Goal: Information Seeking & Learning: Learn about a topic

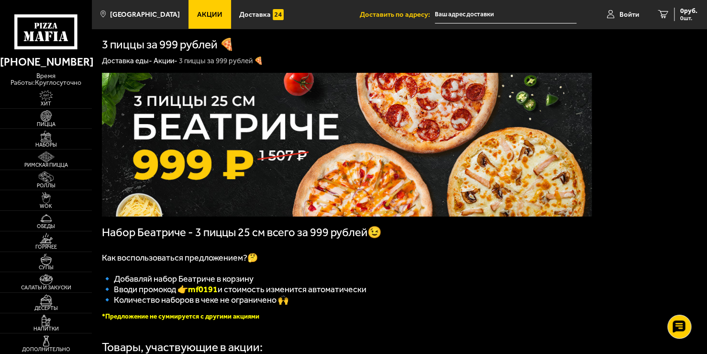
click at [208, 19] on link "Акции" at bounding box center [210, 14] width 42 height 29
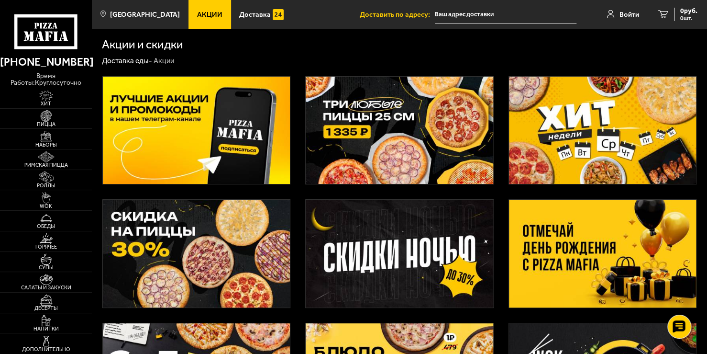
click at [247, 139] on img at bounding box center [197, 131] width 188 height 108
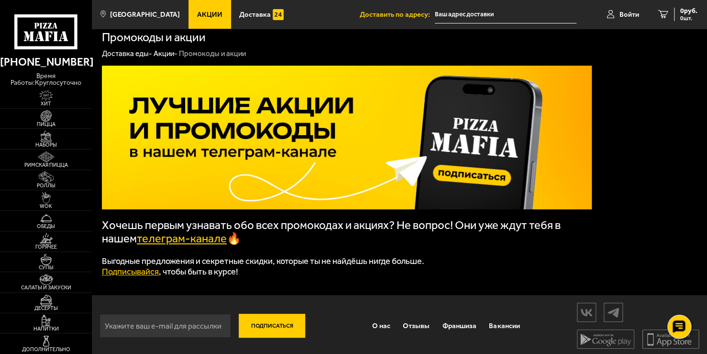
scroll to position [11, 0]
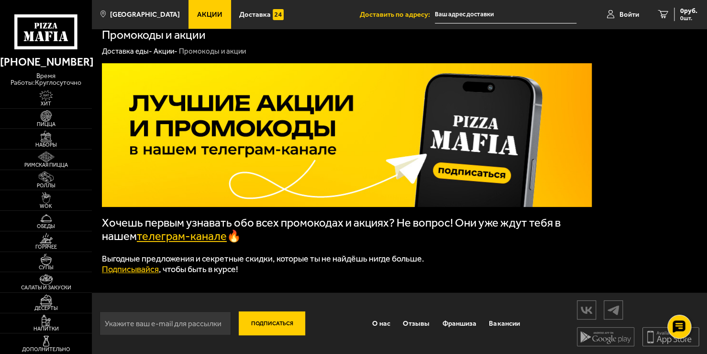
click at [206, 236] on link "телеграм-канале" at bounding box center [182, 235] width 90 height 13
click at [196, 234] on link "телеграм-канале" at bounding box center [182, 235] width 90 height 13
click at [200, 17] on span "Акции" at bounding box center [209, 14] width 25 height 7
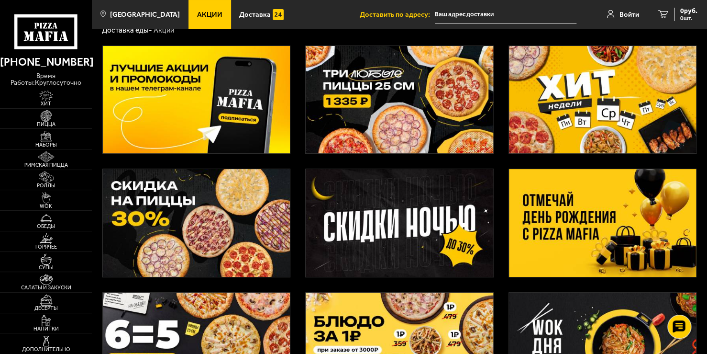
scroll to position [48, 0]
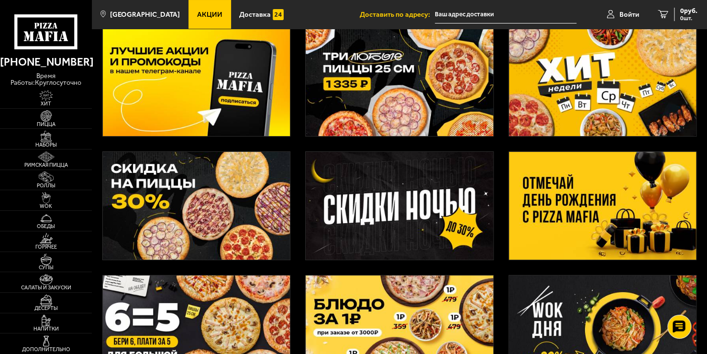
click at [401, 203] on img at bounding box center [400, 206] width 188 height 108
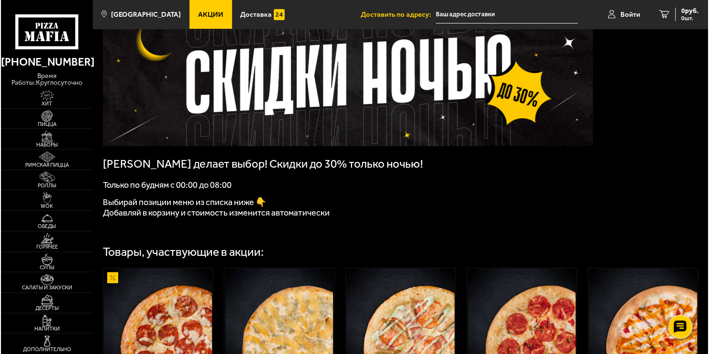
scroll to position [191, 0]
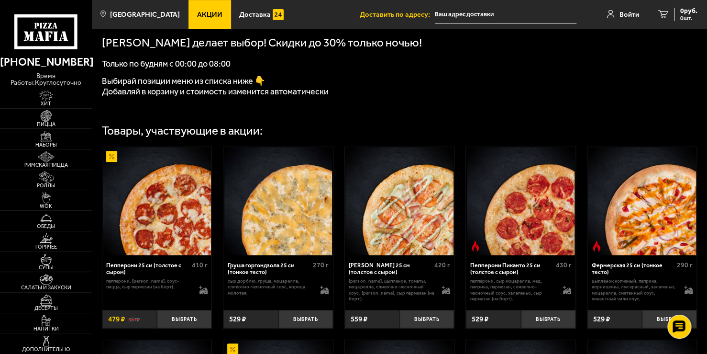
click at [161, 266] on div "Пепперони 25 см (толстое с сыром)" at bounding box center [147, 269] width 83 height 14
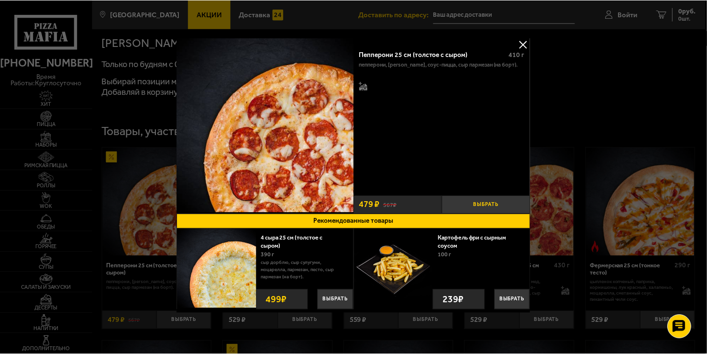
scroll to position [5, 0]
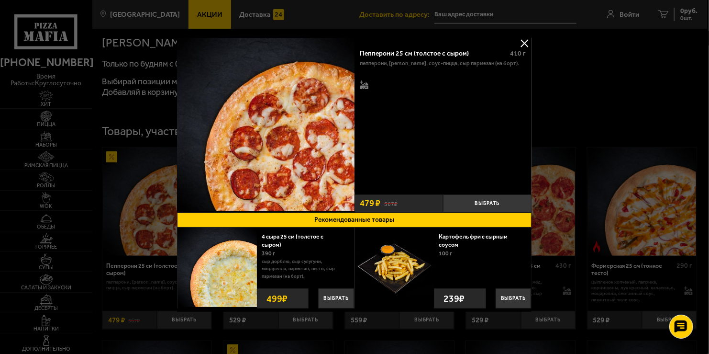
click at [524, 43] on button at bounding box center [525, 43] width 14 height 14
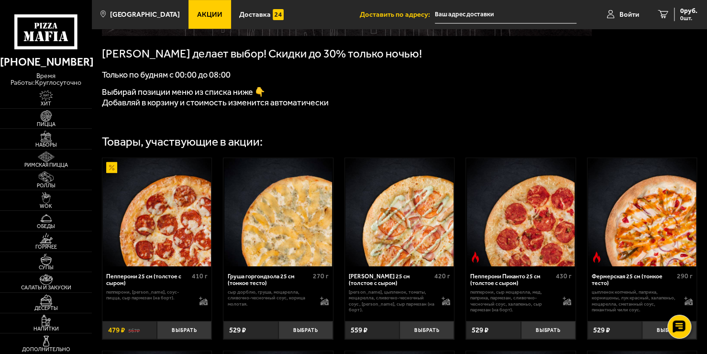
scroll to position [144, 0]
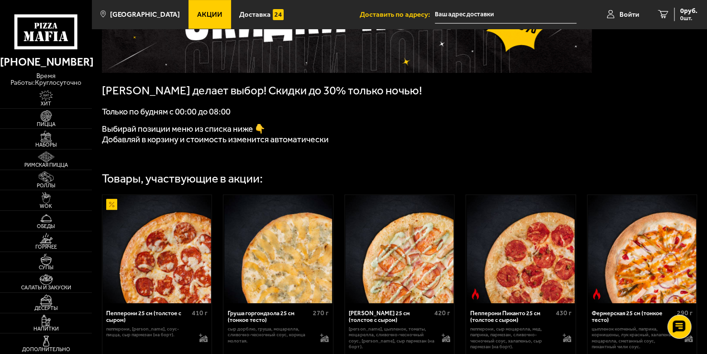
click at [201, 5] on link "Акции" at bounding box center [210, 14] width 42 height 29
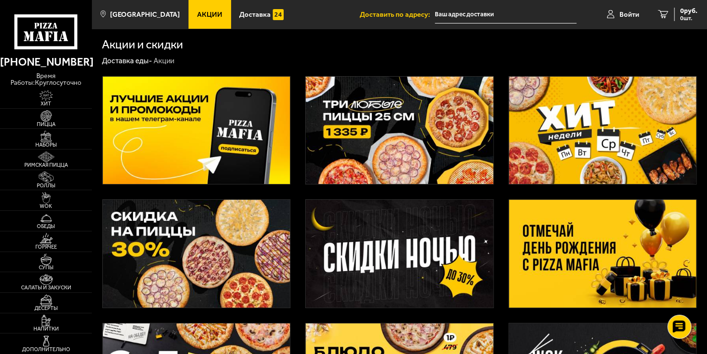
click at [223, 247] on img at bounding box center [197, 254] width 188 height 108
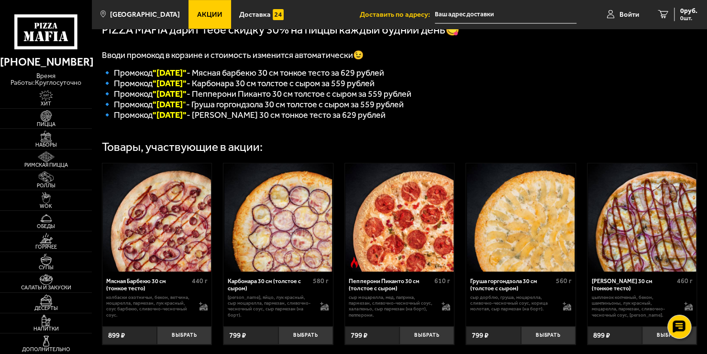
scroll to position [239, 0]
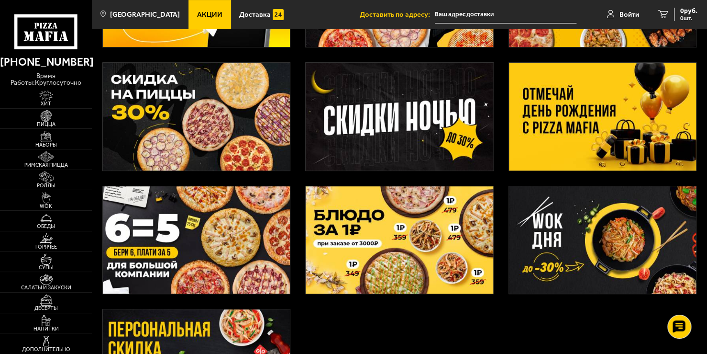
scroll to position [144, 0]
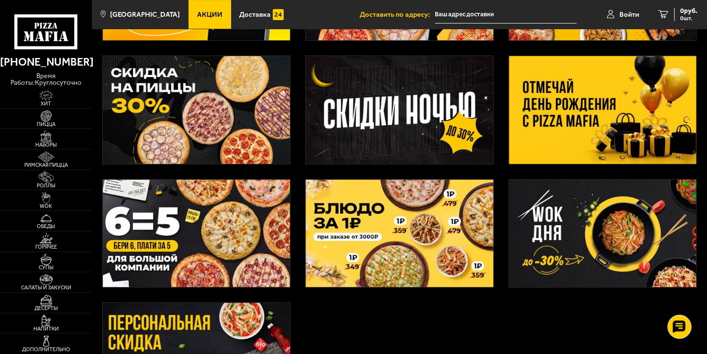
click at [618, 130] on img at bounding box center [603, 110] width 188 height 108
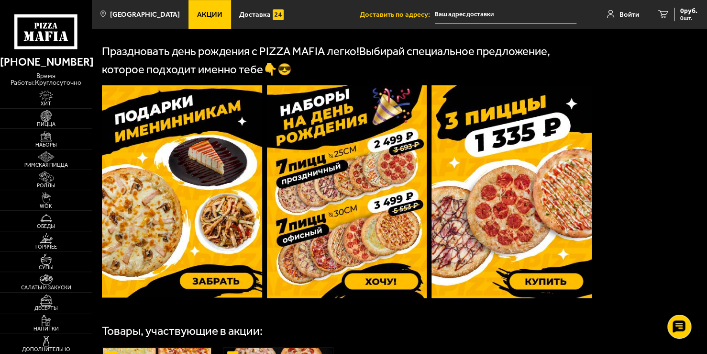
scroll to position [287, 0]
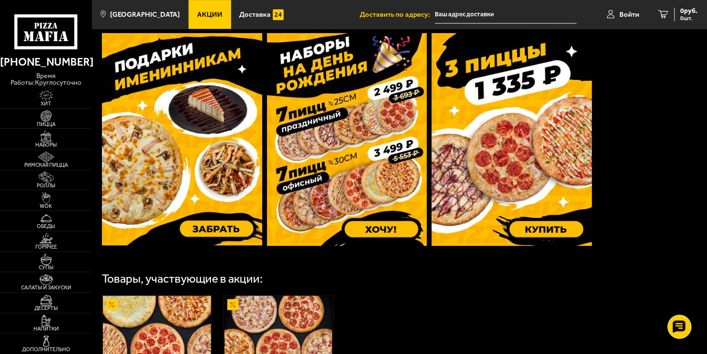
click at [213, 229] on img at bounding box center [182, 139] width 160 height 212
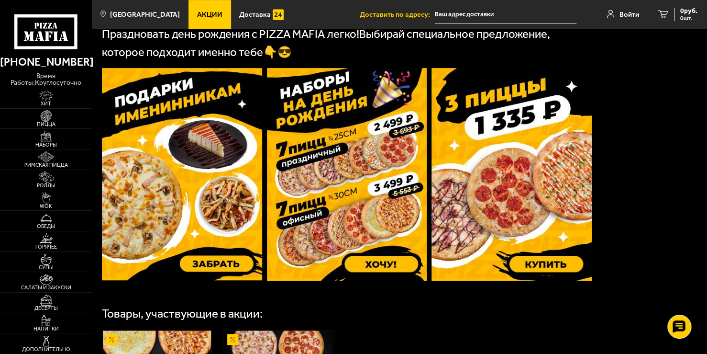
scroll to position [191, 0]
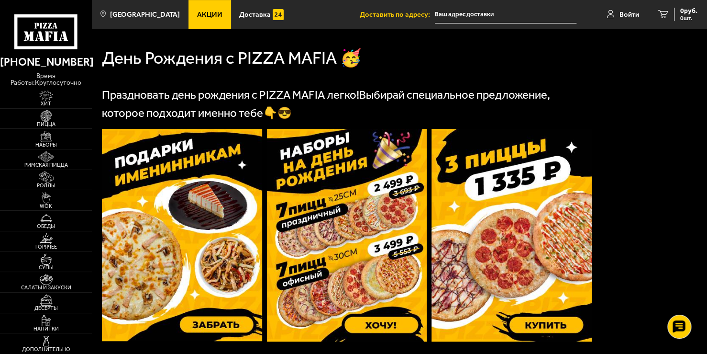
click at [505, 201] on img at bounding box center [512, 235] width 160 height 212
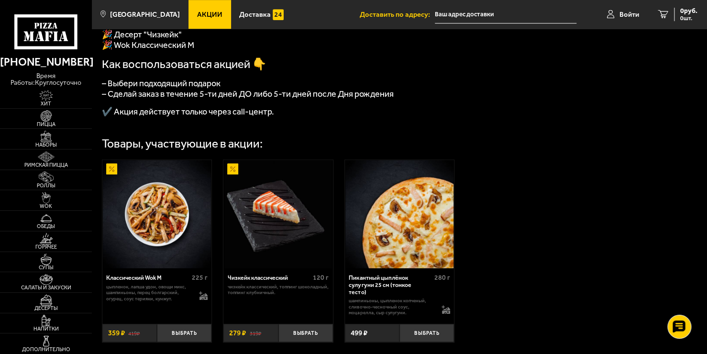
scroll to position [287, 0]
